Goal: Information Seeking & Learning: Learn about a topic

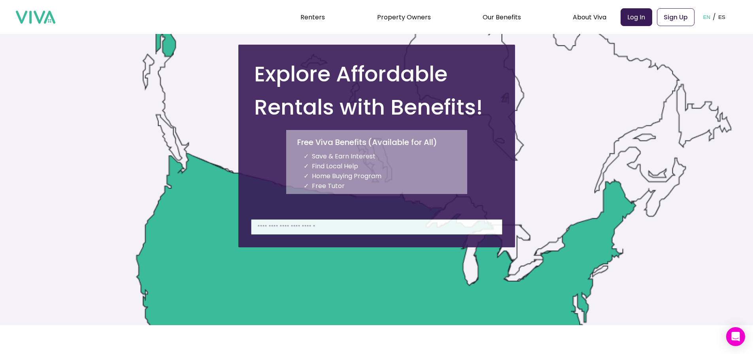
click at [90, 184] on div at bounding box center [376, 175] width 753 height 299
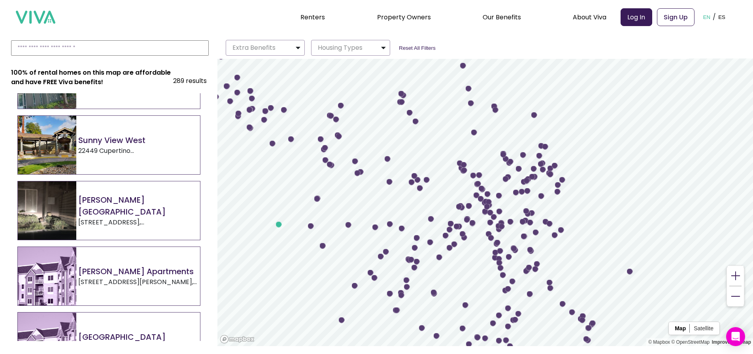
scroll to position [1027, 0]
